Goal: Check status: Check status

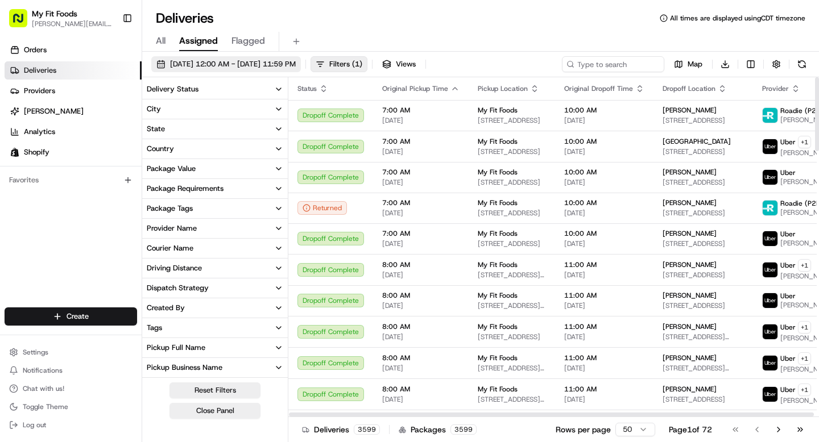
click at [210, 60] on span "[DATE] 12:00 AM - [DATE] 11:59 PM" at bounding box center [233, 64] width 126 height 10
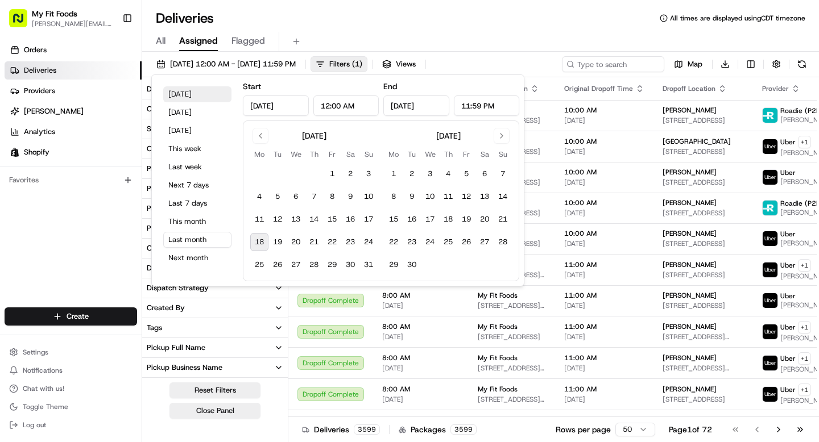
click at [194, 93] on button "[DATE]" at bounding box center [197, 94] width 68 height 16
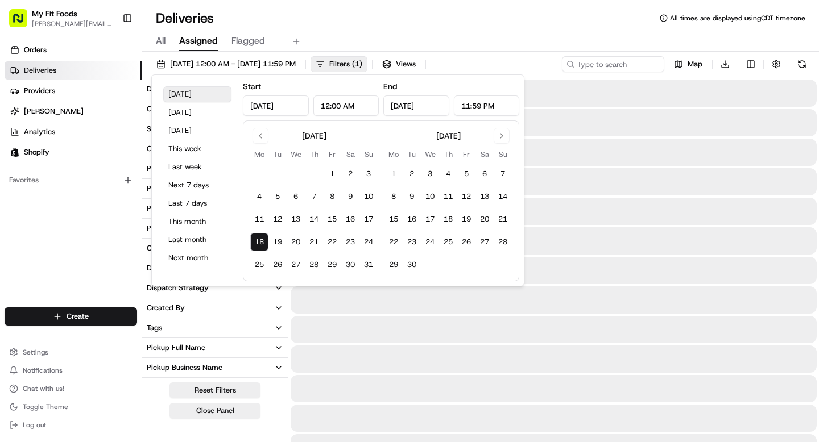
type input "[DATE]"
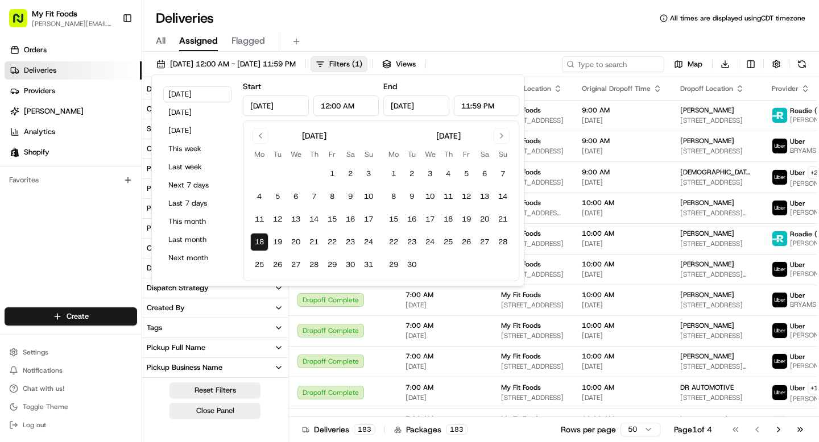
click at [374, 24] on div "Deliveries All times are displayed using CDT timezone" at bounding box center [480, 18] width 677 height 18
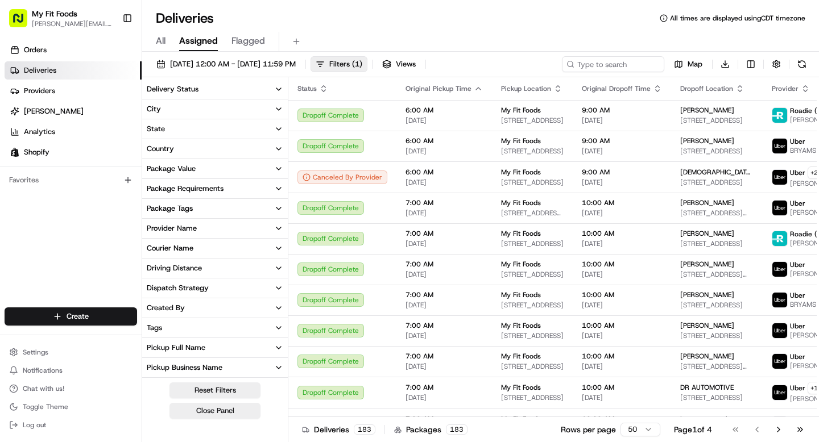
click at [212, 91] on button "Delivery Status" at bounding box center [215, 89] width 146 height 19
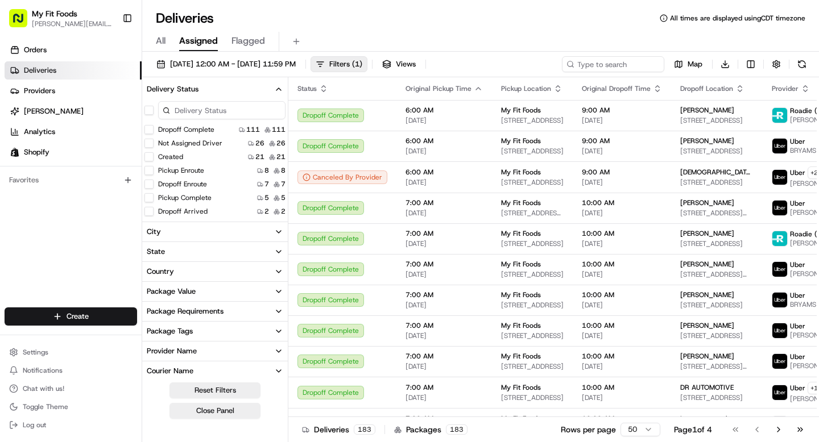
click at [376, 18] on div "Deliveries All times are displayed using CDT timezone" at bounding box center [480, 18] width 677 height 18
click at [296, 69] on span "[DATE] 12:00 AM - [DATE] 11:59 PM" at bounding box center [233, 64] width 126 height 10
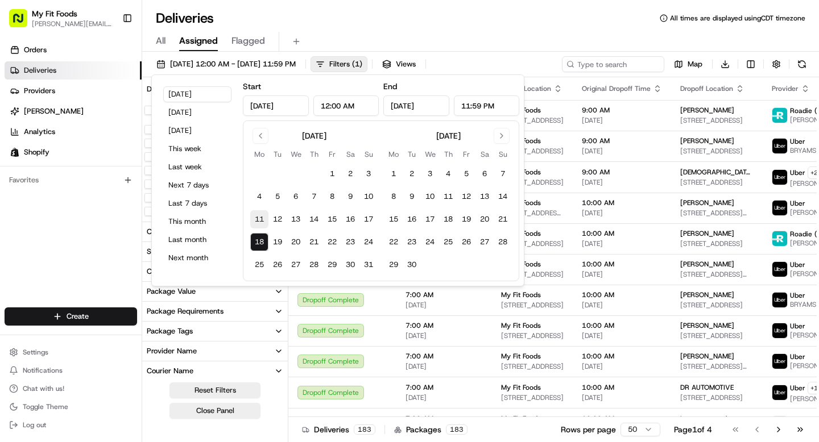
click at [257, 215] on button "11" at bounding box center [259, 219] width 18 height 18
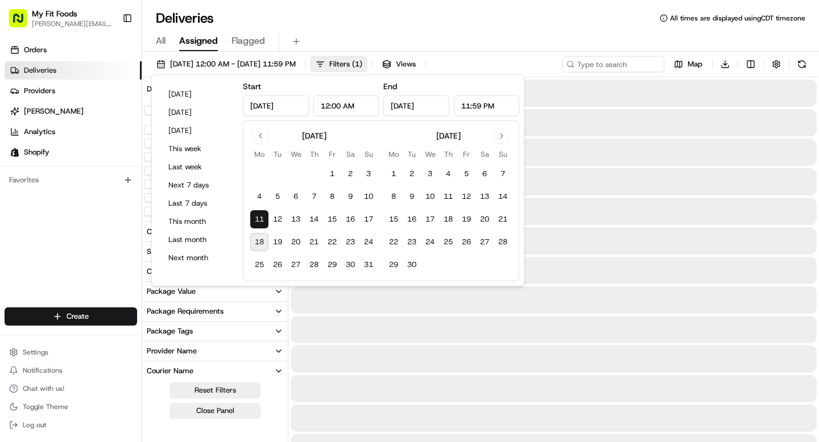
type input "[DATE]"
click at [257, 215] on button "11" at bounding box center [259, 219] width 18 height 18
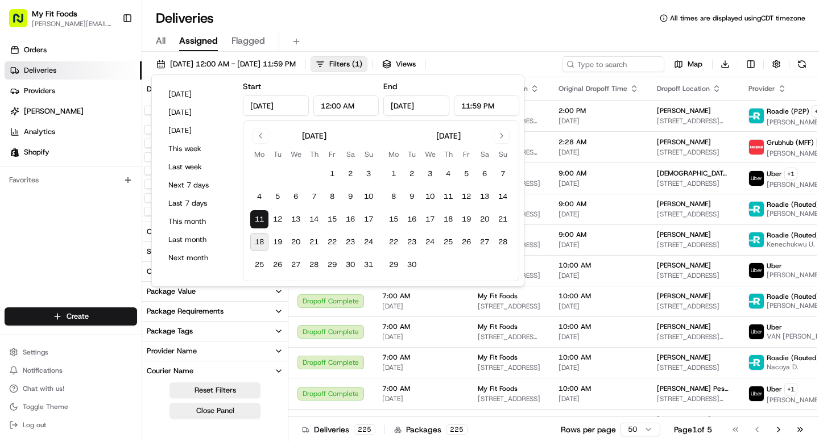
click at [321, 16] on div "Deliveries All times are displayed using CDT timezone" at bounding box center [480, 18] width 677 height 18
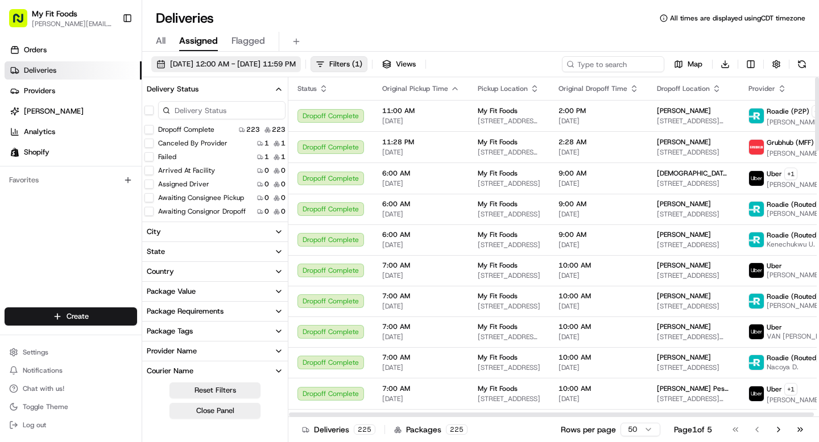
click at [276, 59] on button "[DATE] 12:00 AM - [DATE] 11:59 PM" at bounding box center [226, 64] width 150 height 16
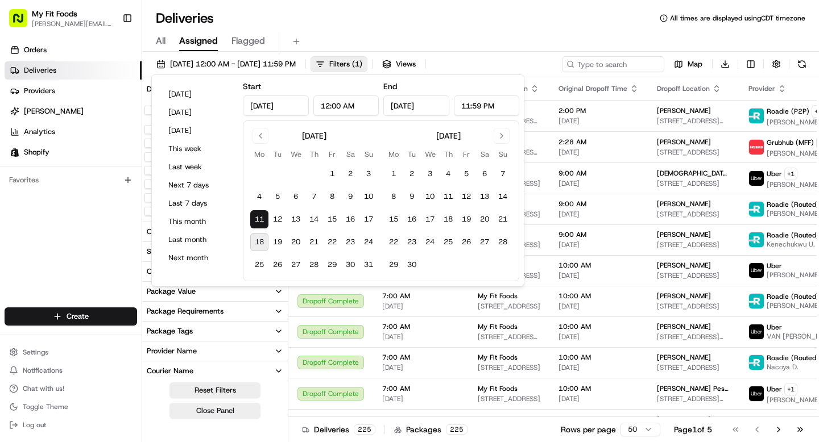
click at [329, 2] on div "Deliveries All times are displayed using CDT timezone All Assigned Flagged [DAT…" at bounding box center [480, 221] width 677 height 442
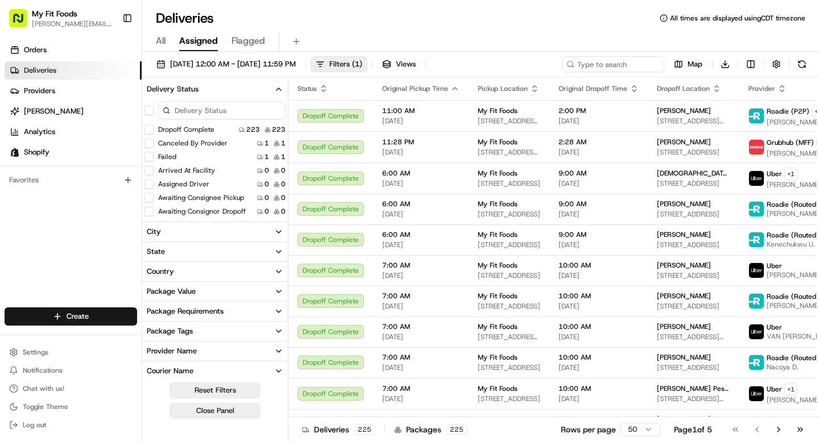
click at [309, 24] on div "Deliveries All times are displayed using CDT timezone" at bounding box center [480, 18] width 677 height 18
click at [337, 12] on div "Deliveries All times are displayed using CDT timezone" at bounding box center [480, 18] width 677 height 18
